Goal: Task Accomplishment & Management: Manage account settings

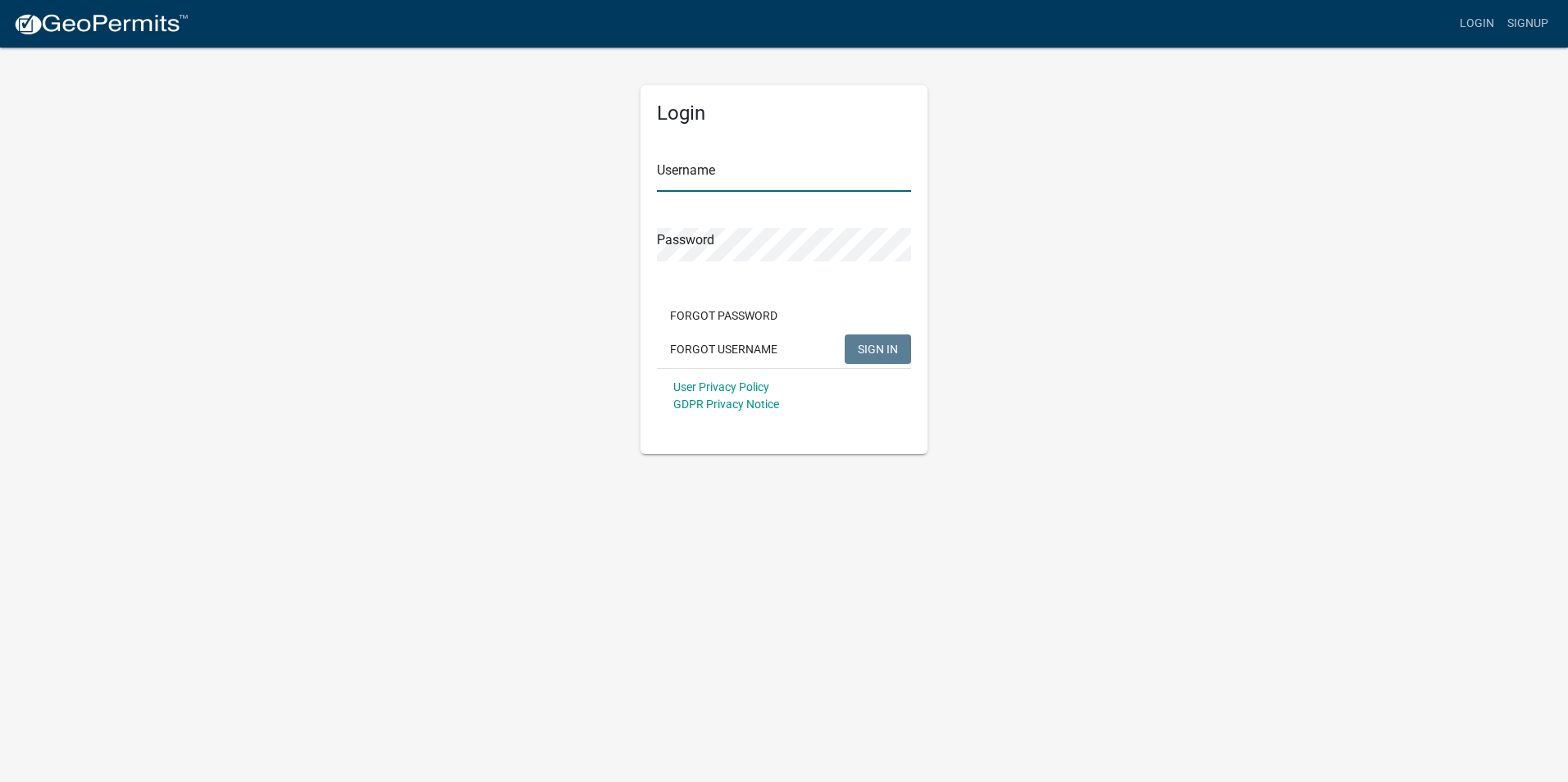
type input "[EMAIL_ADDRESS][DOMAIN_NAME]"
click at [882, 347] on span "SIGN IN" at bounding box center [878, 348] width 41 height 14
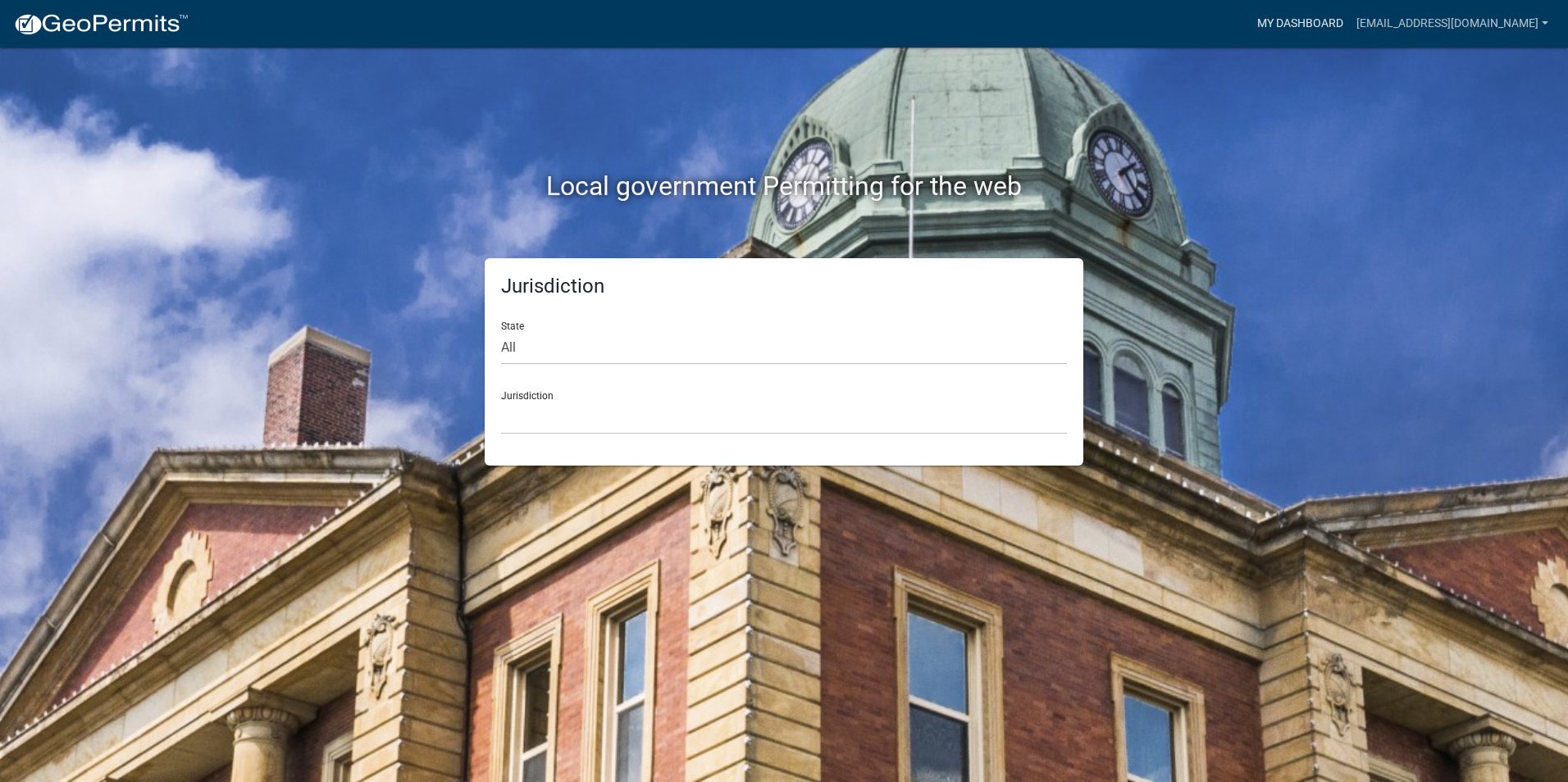
click at [1252, 21] on link "My Dashboard" at bounding box center [1300, 23] width 100 height 31
